Goal: Transaction & Acquisition: Purchase product/service

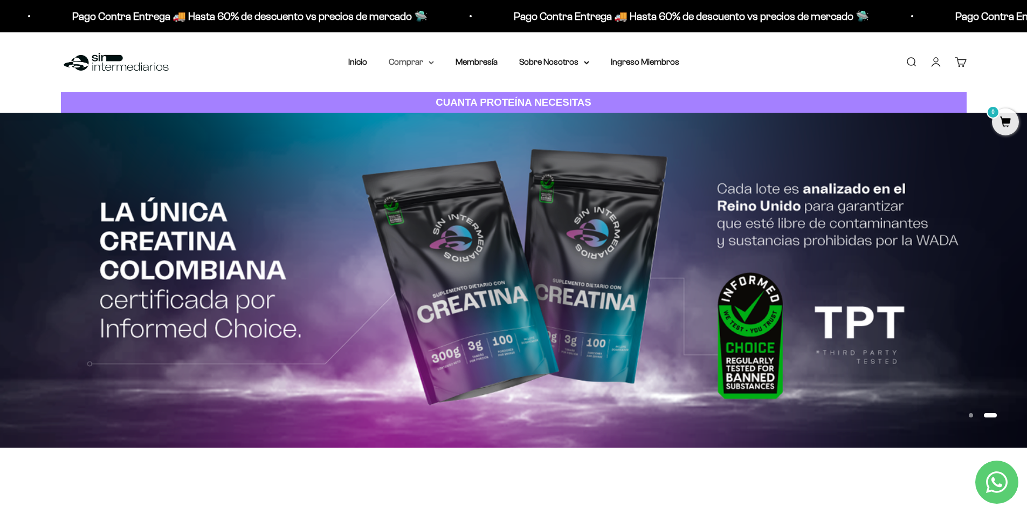
click at [430, 64] on icon at bounding box center [431, 63] width 5 height 4
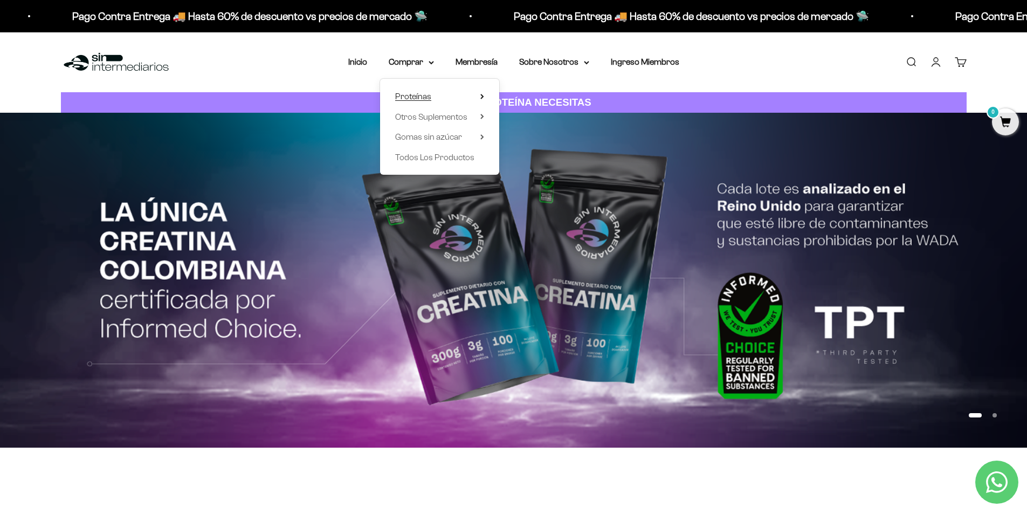
click at [411, 93] on span "Proteínas" at bounding box center [413, 96] width 36 height 9
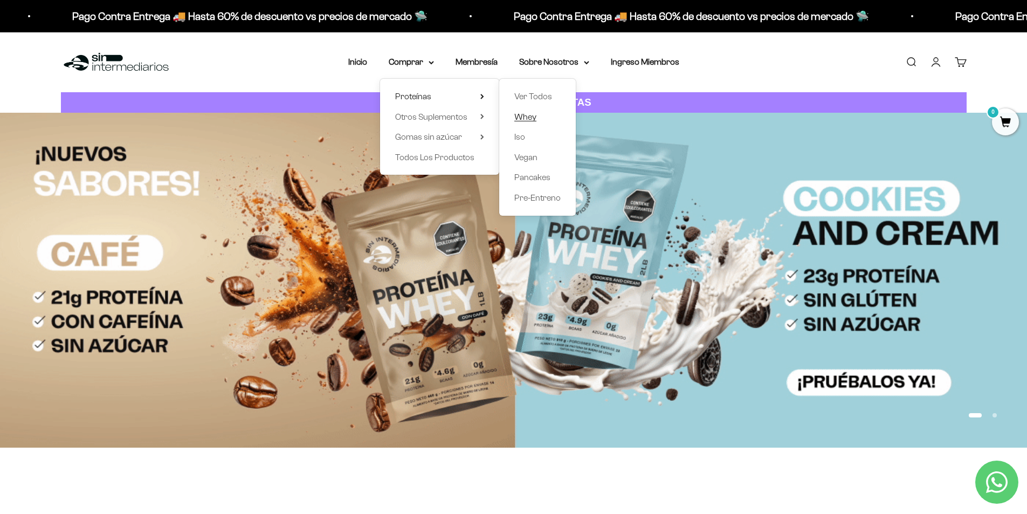
click at [526, 116] on span "Whey" at bounding box center [525, 116] width 22 height 9
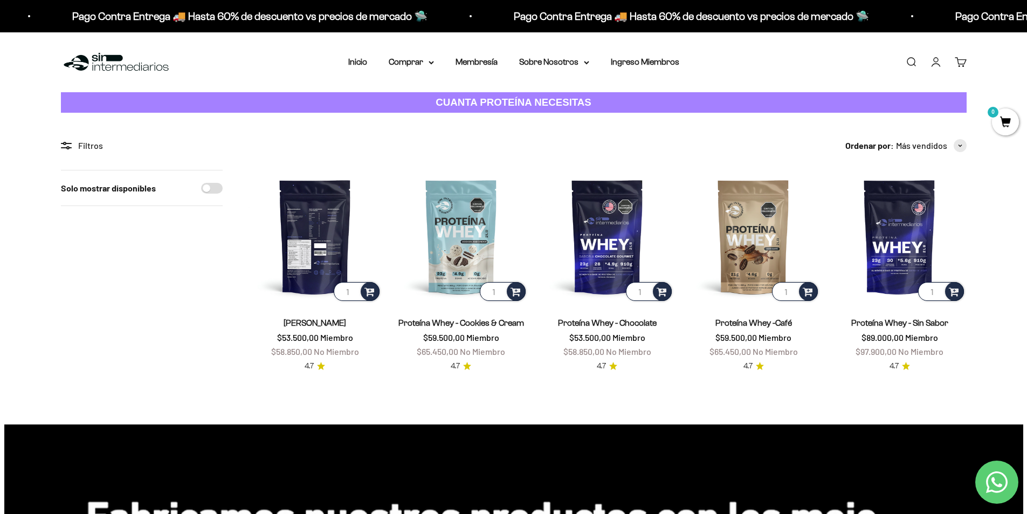
click at [319, 268] on img at bounding box center [314, 236] width 133 height 133
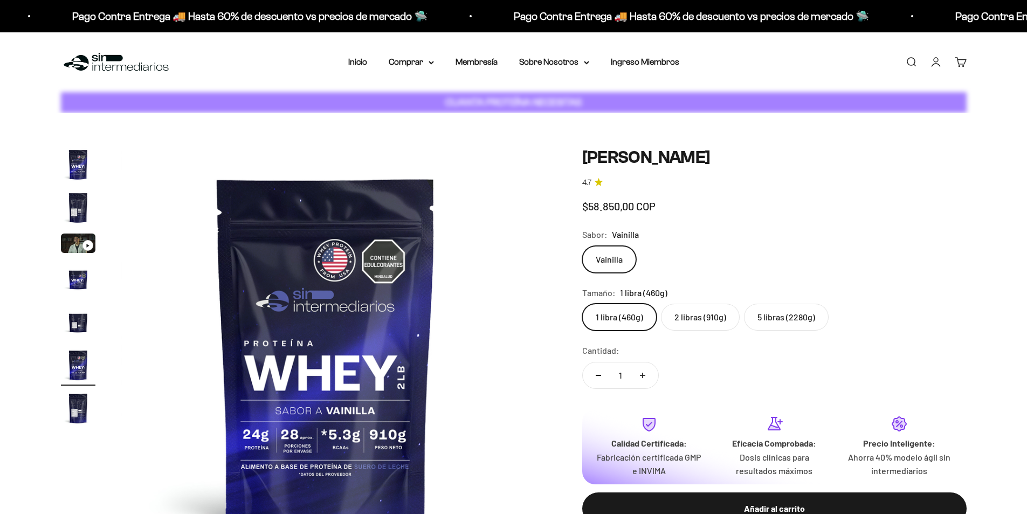
scroll to position [0, 2111]
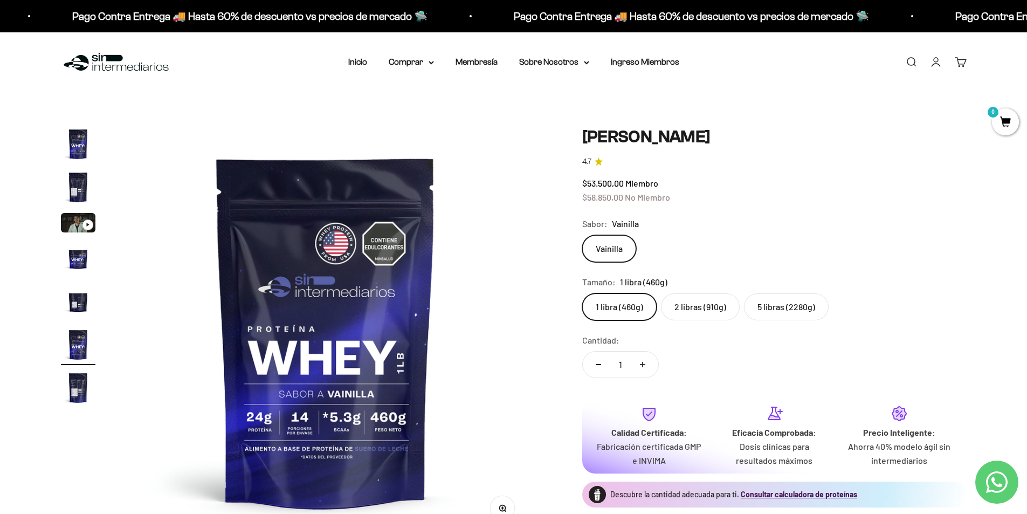
click at [773, 308] on label "5 libras (2280g)" at bounding box center [786, 306] width 85 height 27
click at [582, 293] on input "5 libras (2280g)" at bounding box center [582, 293] width 1 height 1
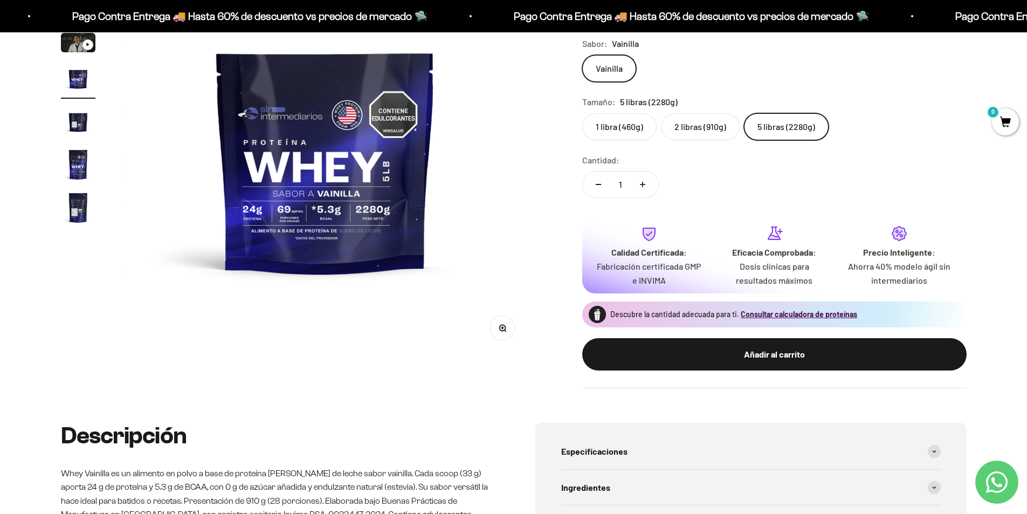
scroll to position [205, 0]
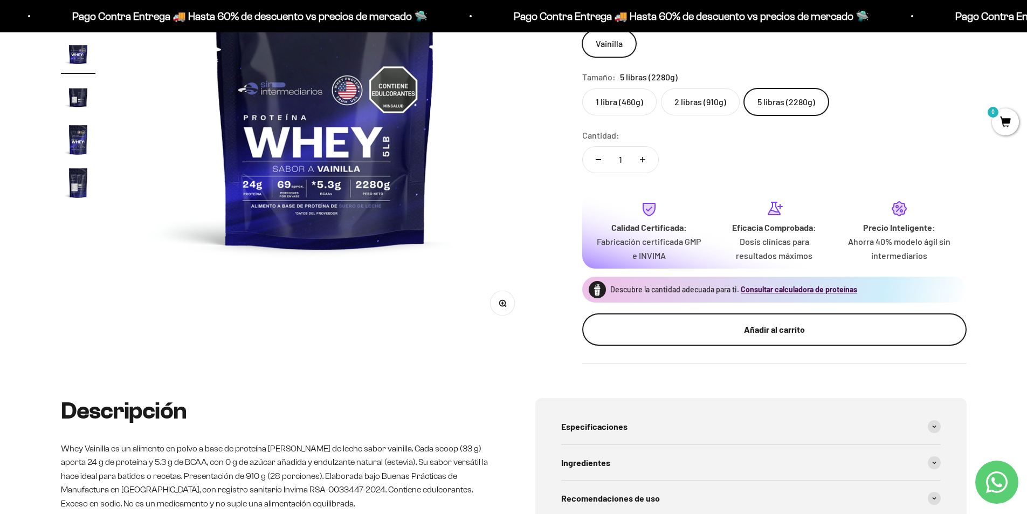
click at [783, 331] on div "Añadir al carrito" at bounding box center [774, 329] width 341 height 14
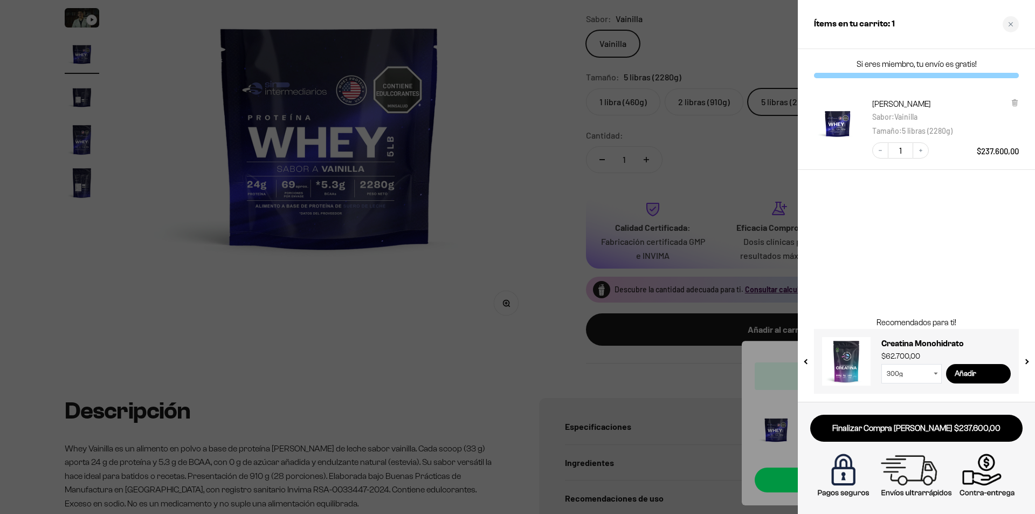
click at [1028, 362] on button "next slide / item" at bounding box center [1025, 358] width 9 height 65
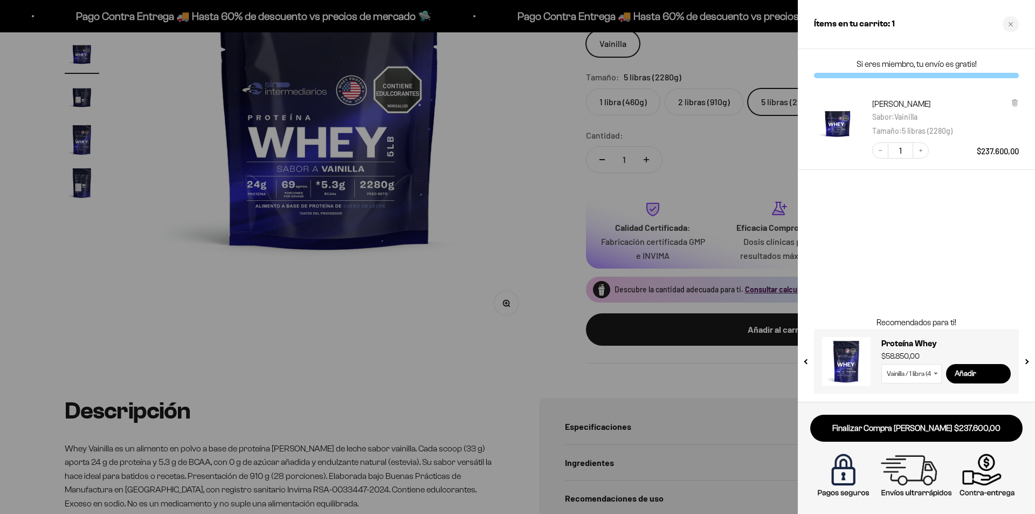
click at [1026, 362] on button "next slide / item" at bounding box center [1025, 358] width 9 height 65
click at [364, 314] on div at bounding box center [517, 257] width 1035 height 514
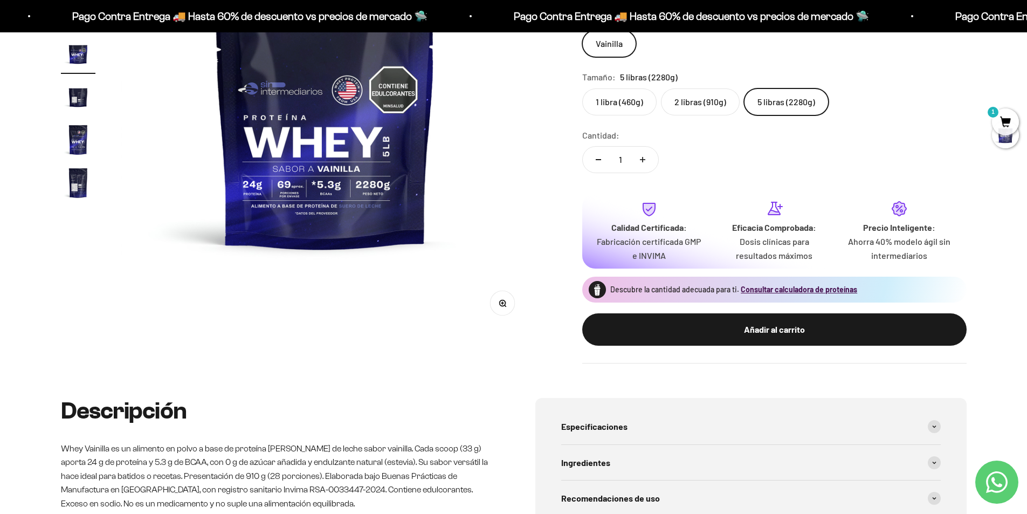
scroll to position [0, 0]
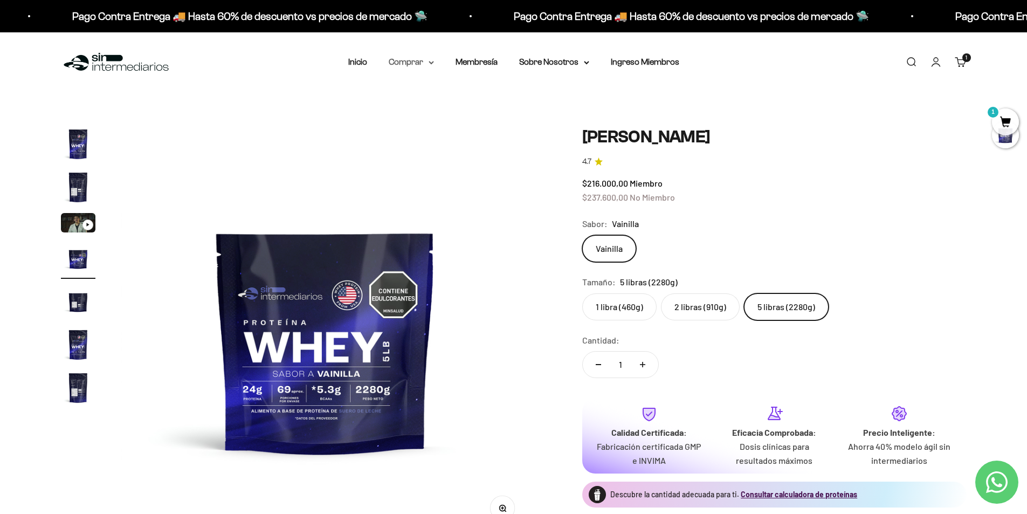
click at [431, 65] on summary "Comprar" at bounding box center [411, 62] width 45 height 14
click at [482, 117] on icon at bounding box center [482, 116] width 4 height 5
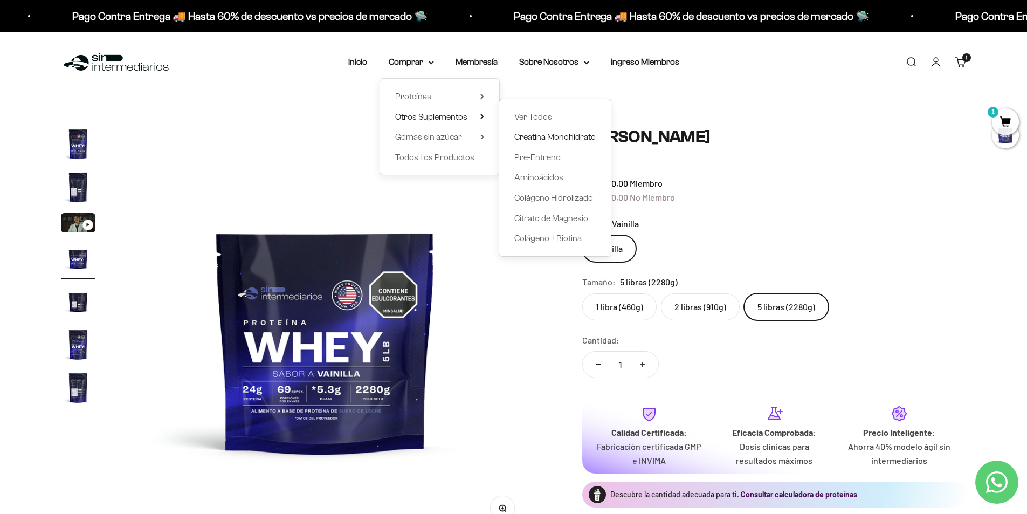
click at [558, 138] on span "Creatina Monohidrato" at bounding box center [554, 136] width 81 height 9
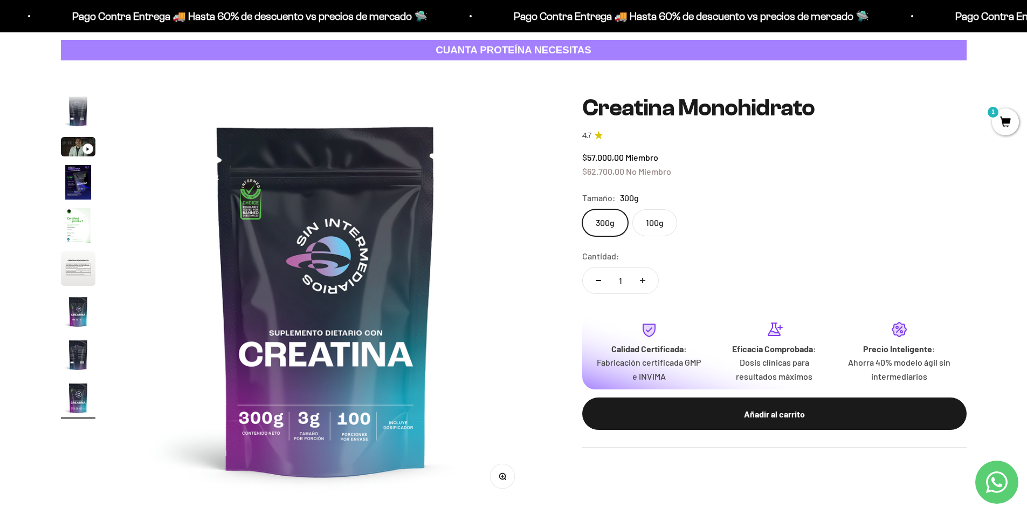
scroll to position [58, 0]
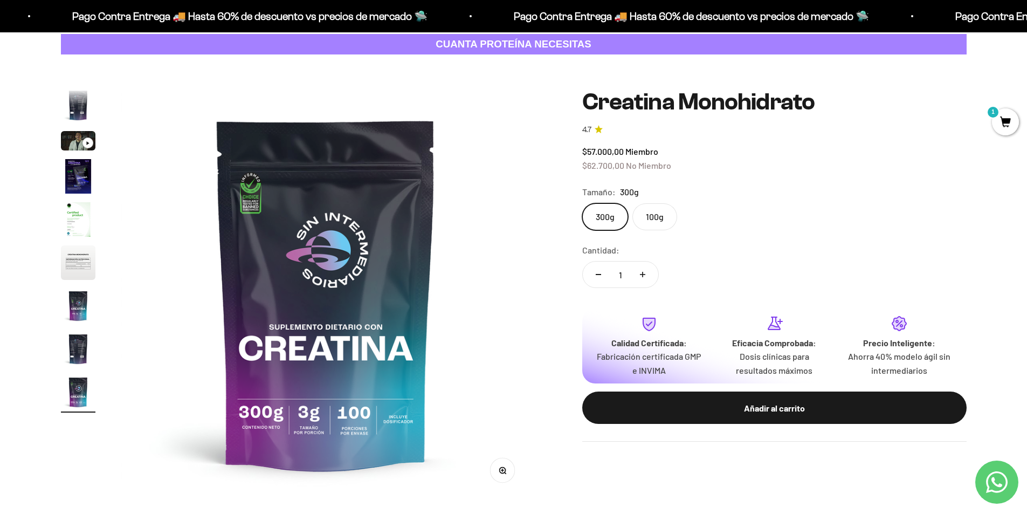
click at [653, 217] on label "100g" at bounding box center [654, 216] width 45 height 27
click at [582, 203] on input "100g" at bounding box center [582, 203] width 1 height 1
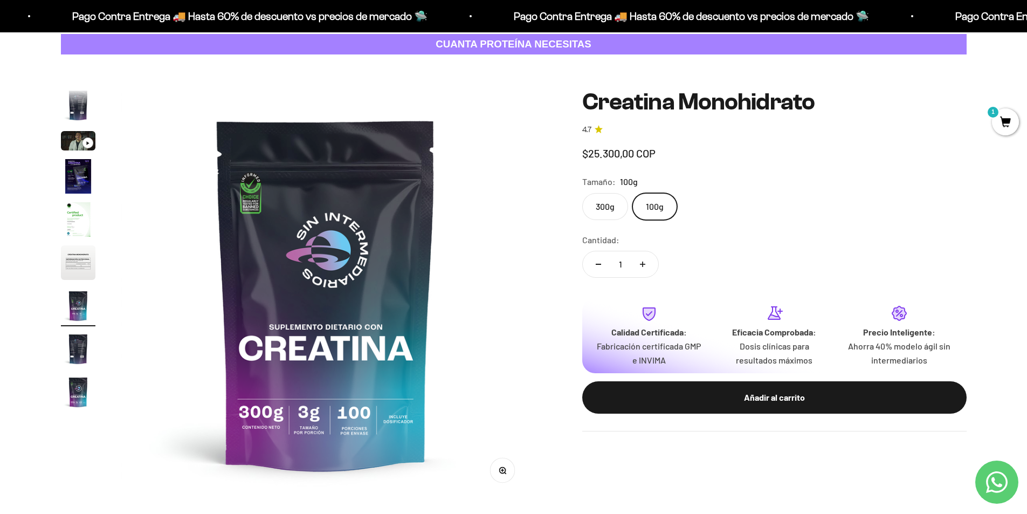
scroll to position [0, 2533]
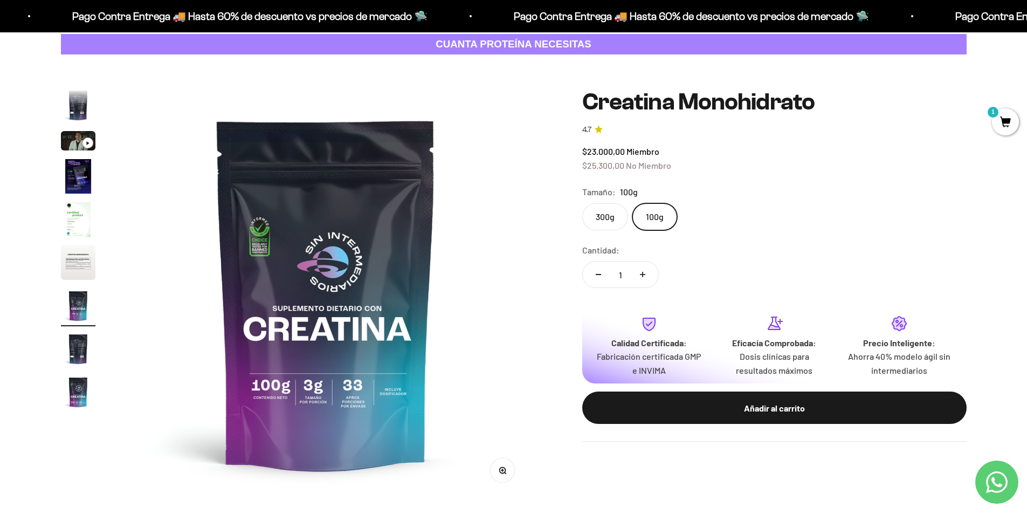
click at [607, 221] on label "300g" at bounding box center [605, 216] width 46 height 27
click at [582, 203] on input "300g" at bounding box center [582, 203] width 1 height 1
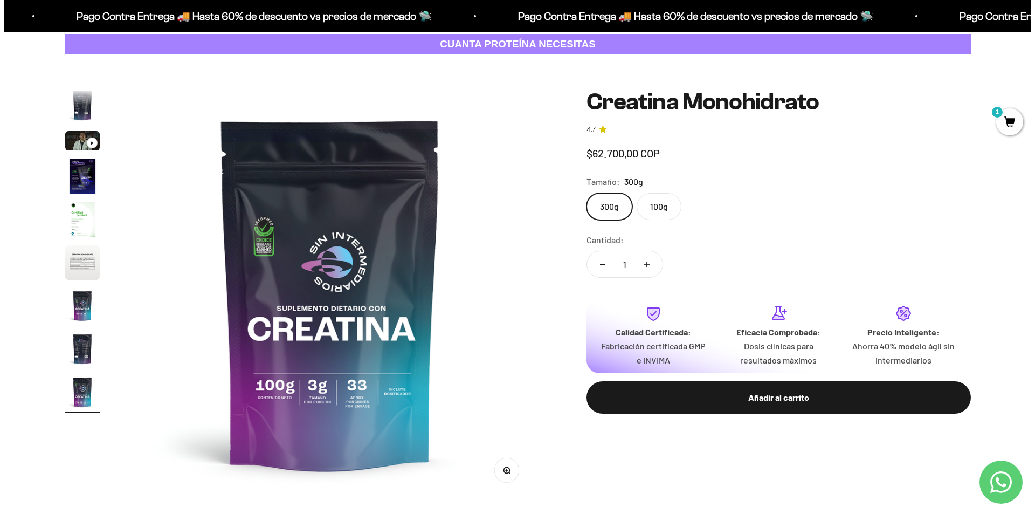
scroll to position [0, 3377]
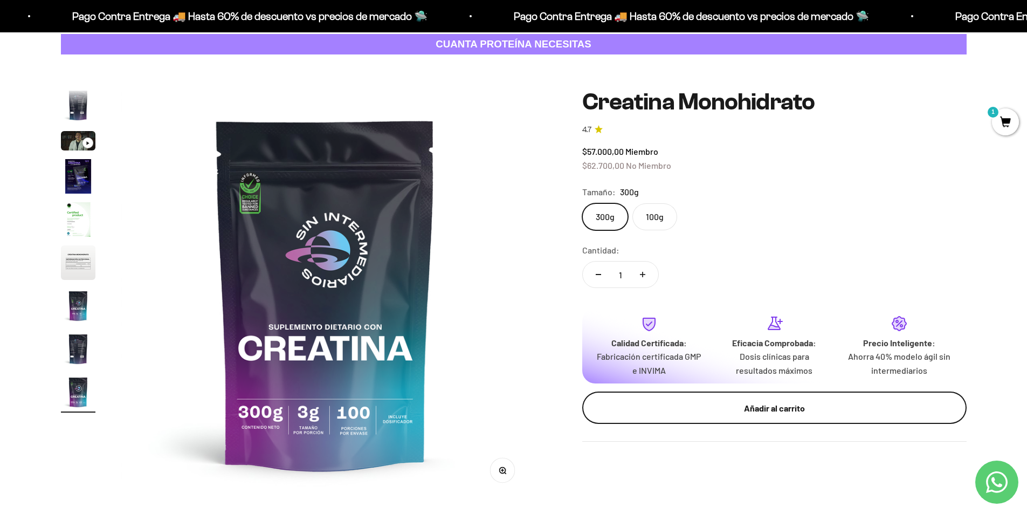
click at [762, 411] on div "Añadir al carrito" at bounding box center [774, 408] width 341 height 14
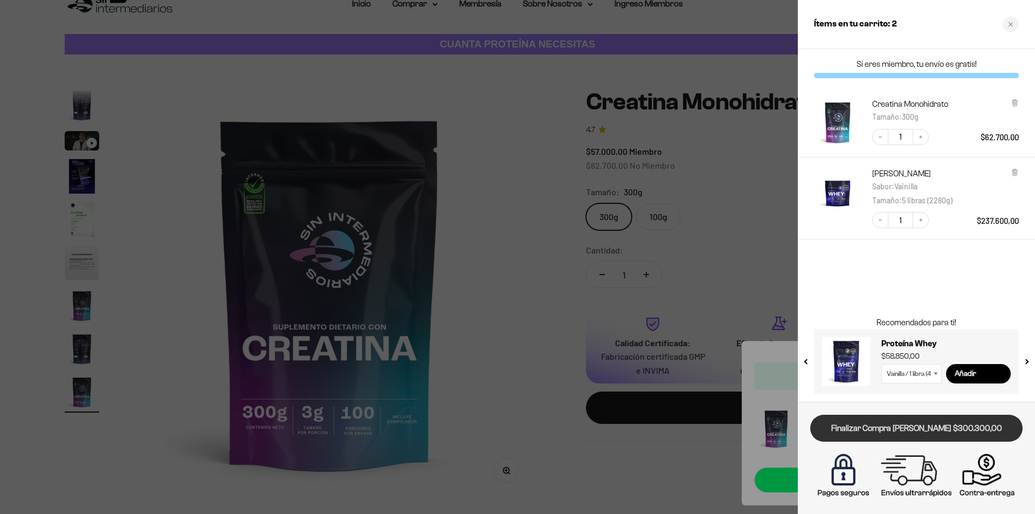
click at [913, 431] on link "Finalizar Compra [PERSON_NAME] $300.300,00" at bounding box center [916, 428] width 212 height 27
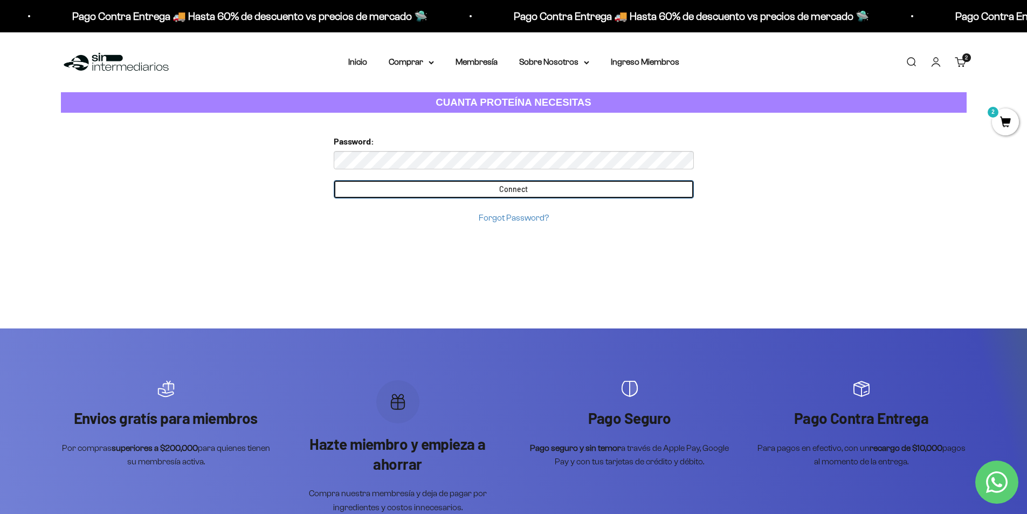
click at [513, 190] on input "Connect" at bounding box center [514, 189] width 360 height 18
